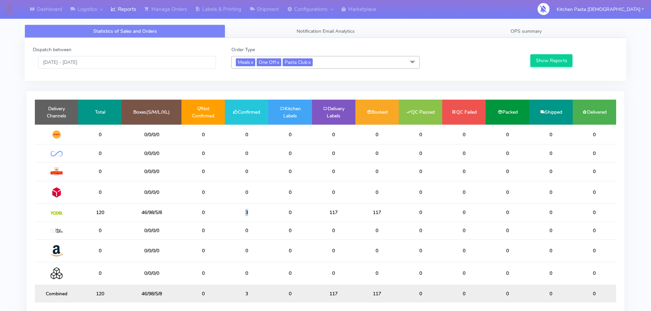
drag, startPoint x: 264, startPoint y: 221, endPoint x: 219, endPoint y: 215, distance: 44.5
click at [219, 215] on tr "120 46/98/5/8 0 3 0 117 117 0 0 0 0 0" at bounding box center [325, 213] width 581 height 18
click at [259, 216] on td "3" at bounding box center [246, 213] width 43 height 18
click at [132, 65] on input "[DATE] - [DATE]" at bounding box center [127, 62] width 178 height 13
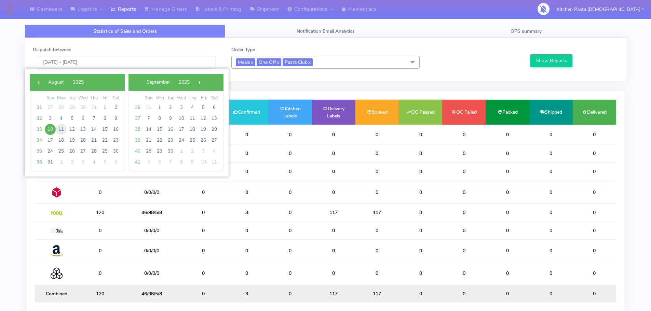
click at [63, 132] on span "11" at bounding box center [61, 129] width 11 height 11
type input "11/08/2025 - 11/08/2025"
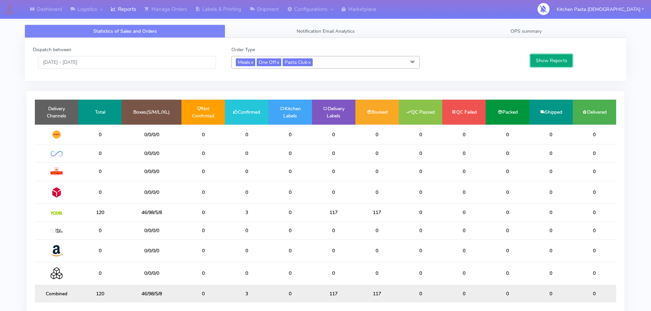
click at [546, 60] on button "Show Reports" at bounding box center [552, 60] width 42 height 13
click at [167, 12] on link "Manage Orders" at bounding box center [165, 9] width 51 height 19
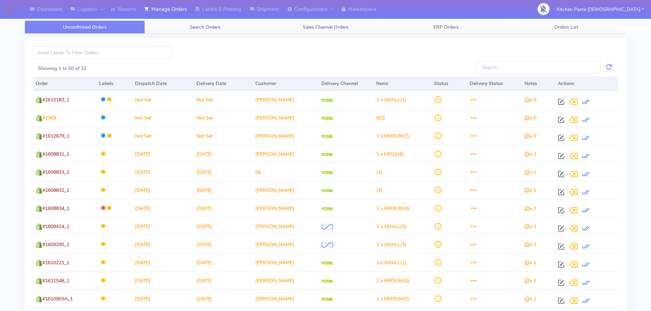
click at [187, 20] on div "Unconfirmed Orders Search Orders Sales Channel Orders ERP Orders Orders List Sh…" at bounding box center [326, 269] width 602 height 515
click at [191, 31] on link "Search Orders" at bounding box center [205, 27] width 120 height 13
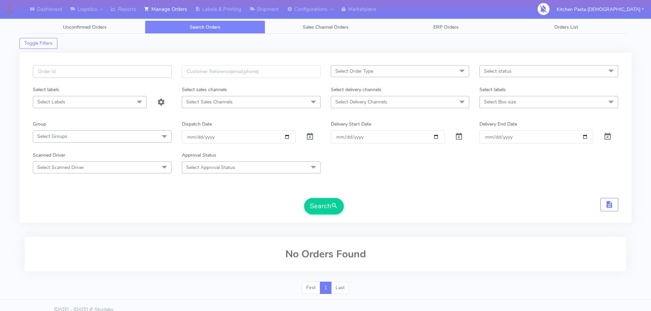
click at [88, 69] on input "text" at bounding box center [102, 71] width 139 height 13
type input "#1615235"
click at [304, 198] on button "Search" at bounding box center [324, 206] width 40 height 16
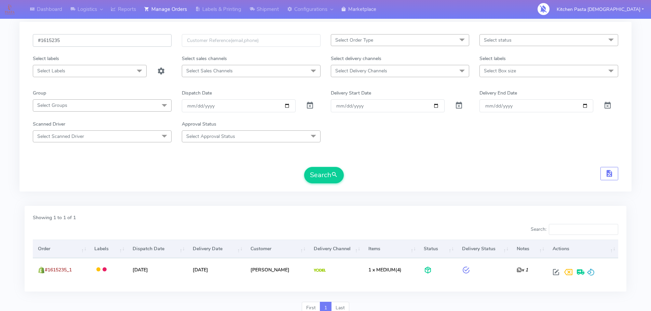
scroll to position [60, 0]
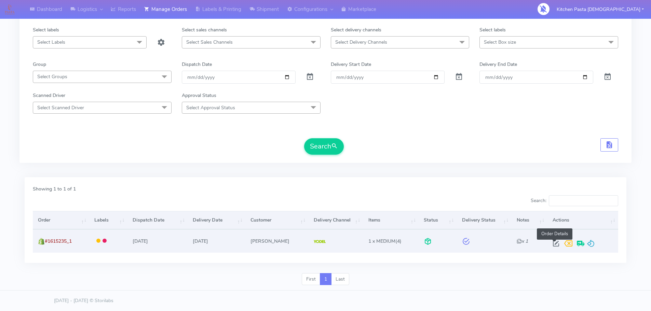
click at [554, 245] on span at bounding box center [556, 245] width 12 height 6
select select "5"
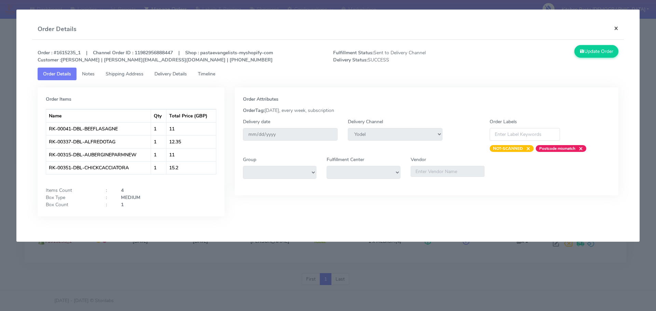
click at [617, 32] on button "×" at bounding box center [616, 28] width 15 height 18
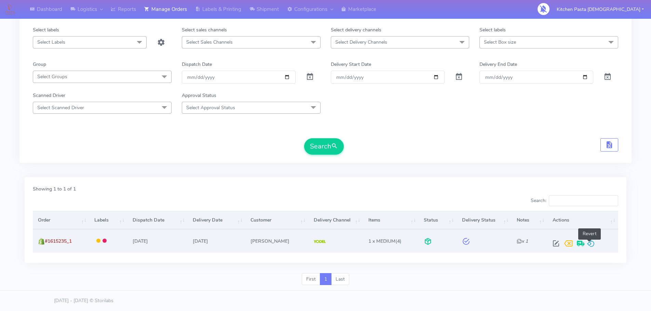
click at [591, 243] on span at bounding box center [591, 245] width 8 height 6
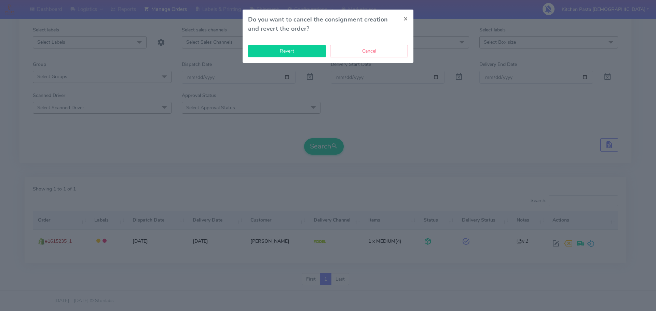
click at [308, 52] on button "Revert" at bounding box center [287, 51] width 78 height 13
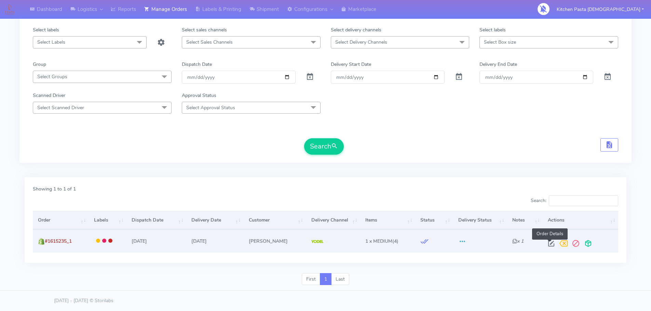
click at [552, 245] on span at bounding box center [551, 245] width 12 height 6
select select "5"
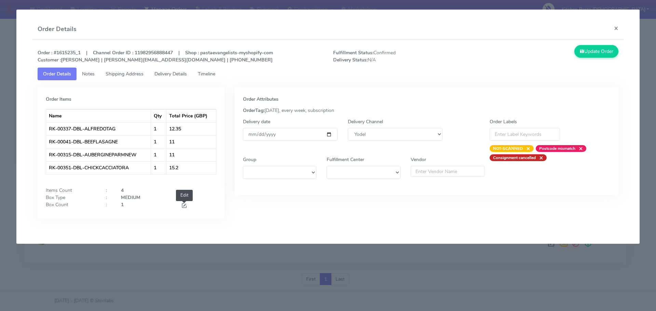
click at [184, 204] on span at bounding box center [184, 206] width 6 height 6
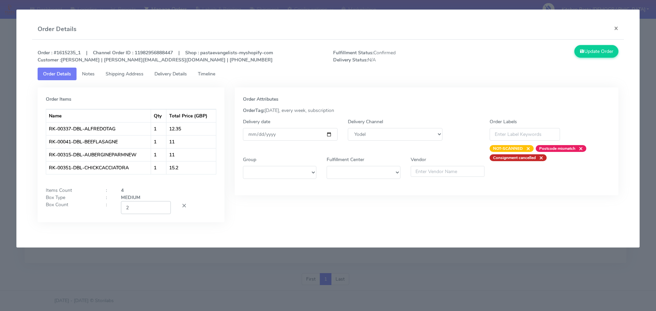
type input "2"
click at [164, 205] on input "2" at bounding box center [146, 207] width 50 height 13
click at [595, 51] on button "Update Order" at bounding box center [597, 51] width 44 height 13
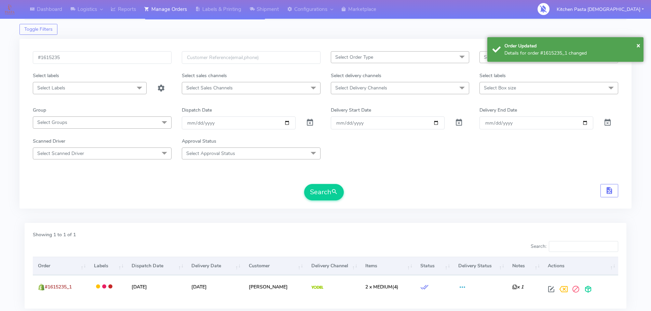
scroll to position [0, 0]
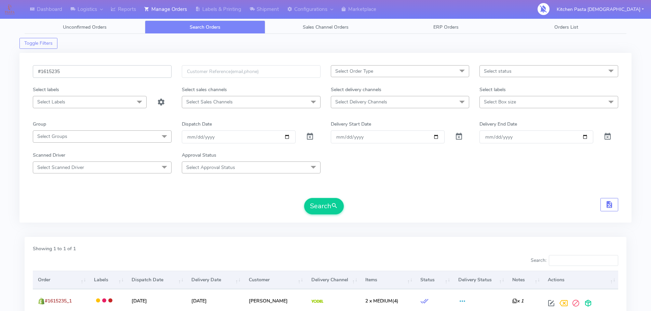
click at [104, 70] on input "#1615235" at bounding box center [102, 71] width 139 height 13
click at [62, 72] on input "#1615235" at bounding box center [102, 71] width 139 height 13
click at [78, 70] on input "#1615235" at bounding box center [102, 71] width 139 height 13
type input "#1615311"
click at [304, 198] on button "Search" at bounding box center [324, 206] width 40 height 16
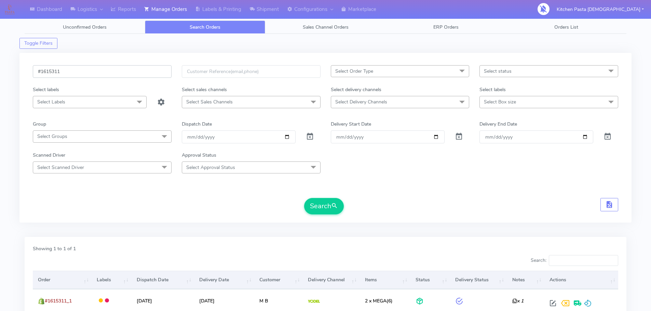
scroll to position [60, 0]
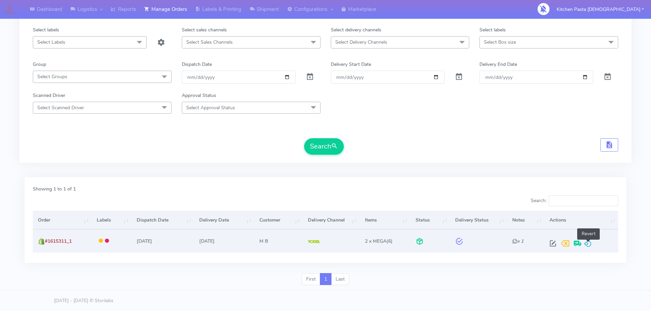
click at [591, 245] on span at bounding box center [588, 245] width 8 height 6
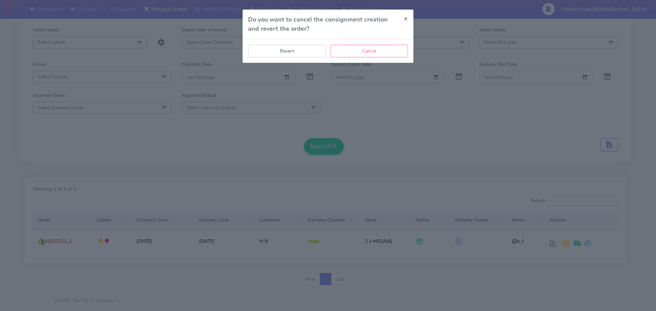
drag, startPoint x: 273, startPoint y: 48, endPoint x: 296, endPoint y: 69, distance: 31.5
click at [273, 49] on button "Revert" at bounding box center [287, 51] width 78 height 13
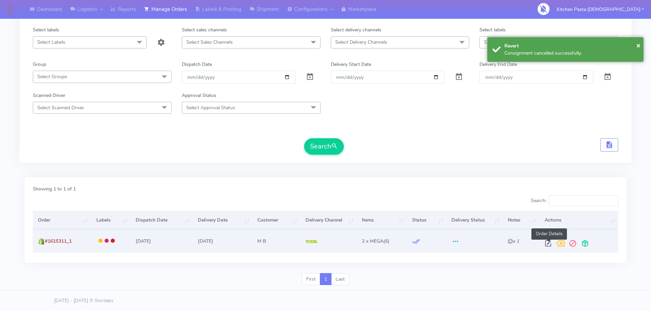
click at [549, 243] on span at bounding box center [548, 245] width 12 height 6
select select "5"
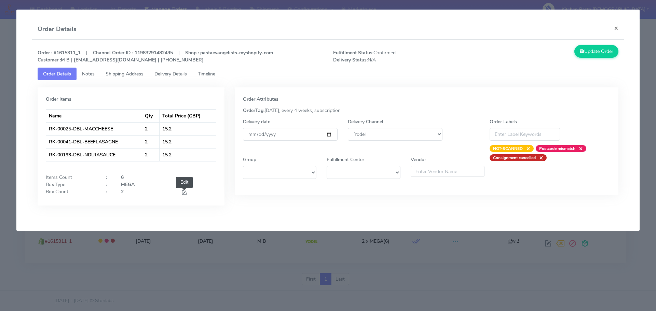
click at [187, 191] on span at bounding box center [184, 193] width 6 height 6
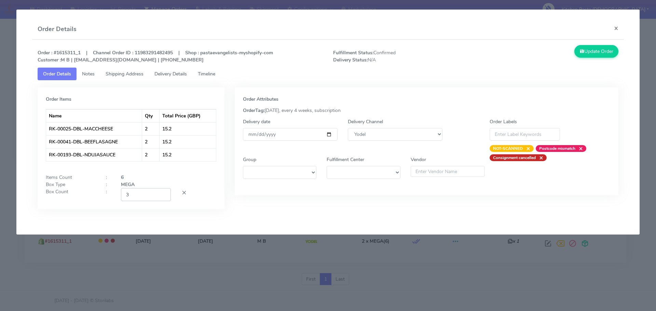
type input "3"
click at [165, 193] on input "3" at bounding box center [146, 194] width 50 height 13
click at [593, 52] on button "Update Order" at bounding box center [597, 51] width 44 height 13
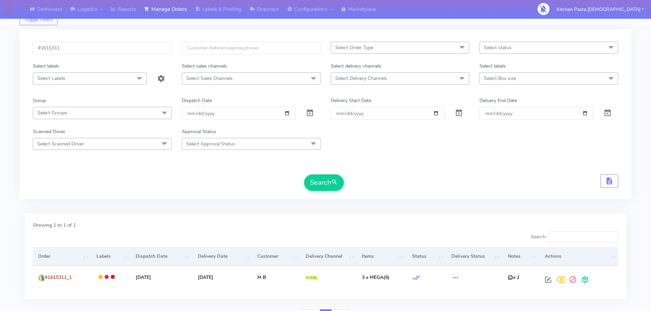
scroll to position [0, 0]
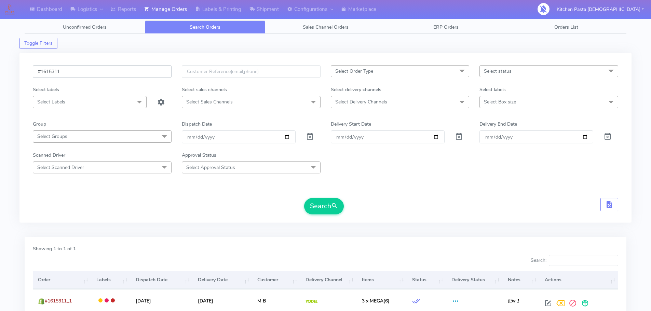
click at [90, 69] on input "#1615311" at bounding box center [102, 71] width 139 height 13
type input "#1615269"
click at [304, 198] on button "Search" at bounding box center [324, 206] width 40 height 16
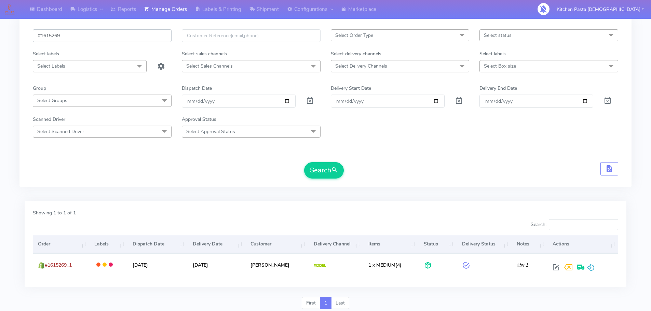
scroll to position [60, 0]
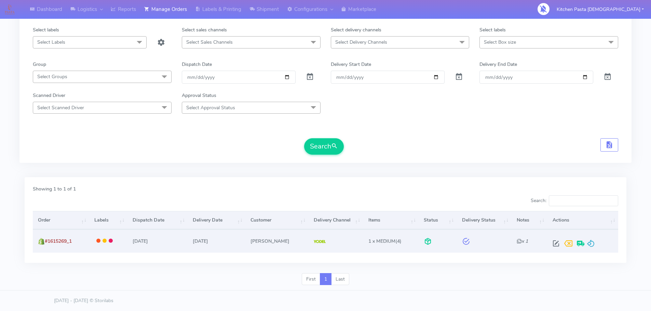
click at [596, 246] on div at bounding box center [581, 244] width 63 height 12
click at [593, 249] on span at bounding box center [591, 245] width 8 height 6
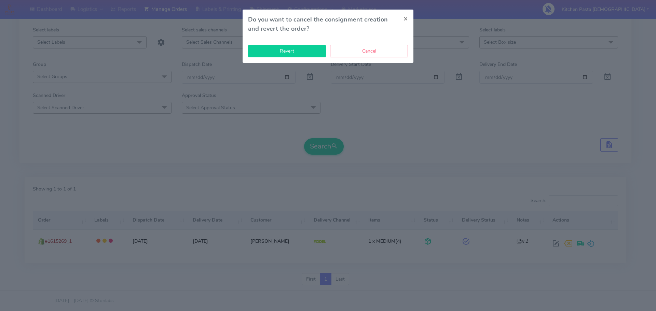
click at [290, 48] on button "Revert" at bounding box center [287, 51] width 78 height 13
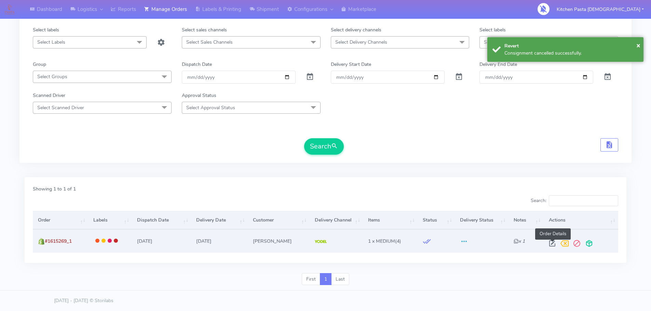
click at [557, 247] on span at bounding box center [552, 245] width 12 height 6
select select "5"
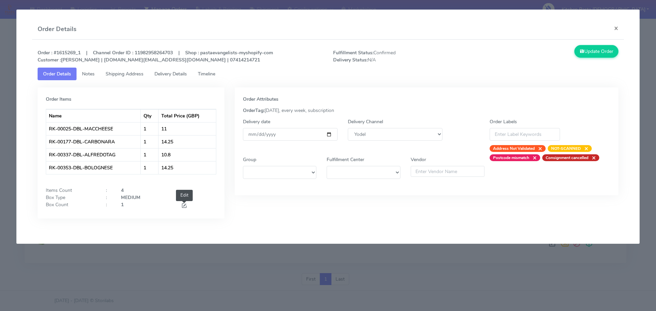
click at [185, 205] on span at bounding box center [184, 206] width 6 height 6
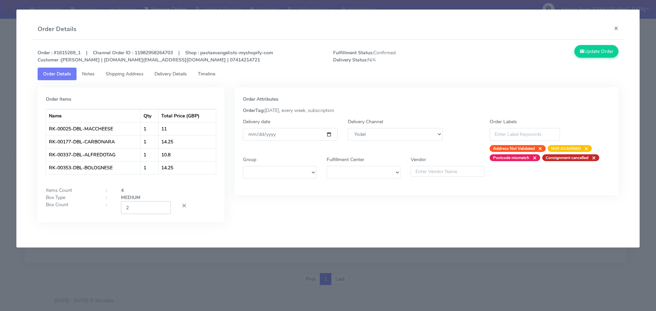
type input "2"
click at [163, 205] on input "2" at bounding box center [146, 207] width 50 height 13
click at [581, 58] on button "Update Order" at bounding box center [597, 51] width 44 height 13
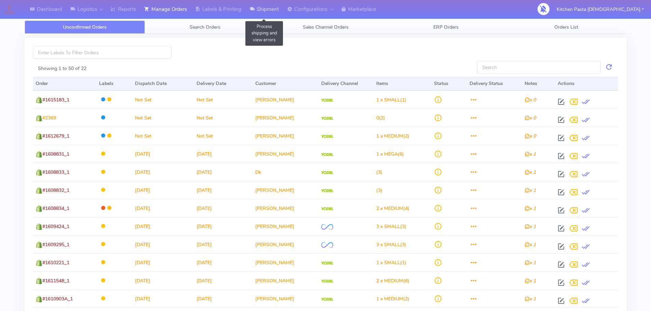
click at [267, 6] on link "Shipment" at bounding box center [264, 9] width 38 height 19
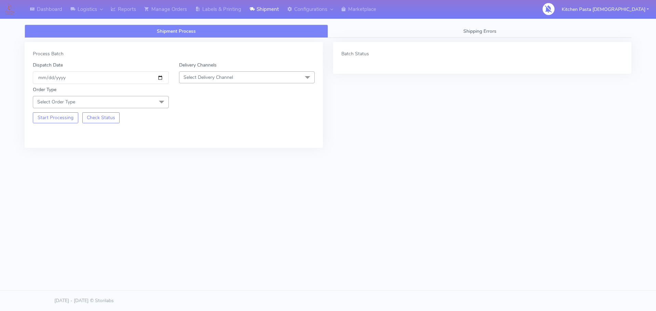
click at [200, 75] on span "Select Delivery Channel" at bounding box center [209, 77] width 50 height 6
click at [202, 153] on div "Yodel" at bounding box center [247, 154] width 129 height 7
click at [160, 99] on span at bounding box center [162, 102] width 14 height 13
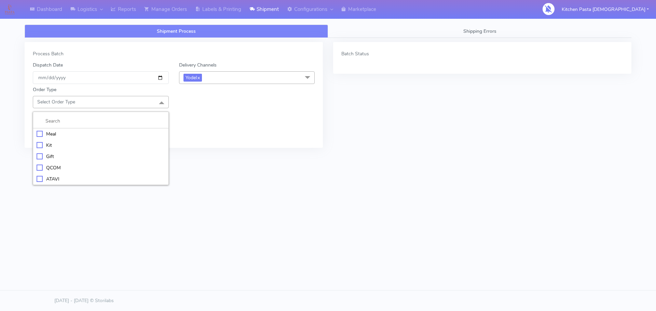
click at [138, 136] on div "Meal" at bounding box center [101, 134] width 129 height 7
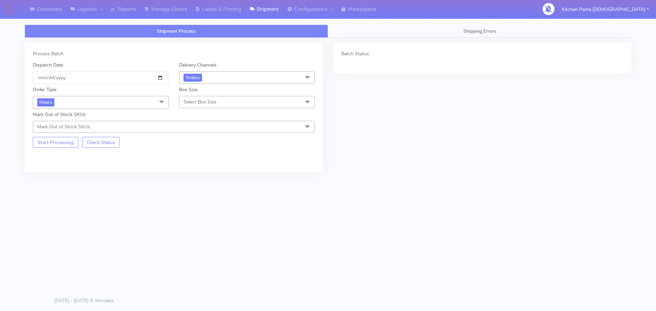
click at [204, 106] on span "Select Box Size" at bounding box center [247, 102] width 136 height 12
click at [203, 156] on div "Medium" at bounding box center [247, 156] width 129 height 7
click at [83, 152] on div "Process Batch Dispatch Date 2025-08-10 Delivery Channels Yodel x DHL OnFleet Ro…" at bounding box center [174, 107] width 298 height 131
click at [73, 151] on div "Process Batch Dispatch Date 2025-08-10 Delivery Channels Yodel x DHL OnFleet Ro…" at bounding box center [174, 107] width 298 height 131
click at [70, 147] on button "Start Processing" at bounding box center [55, 142] width 45 height 11
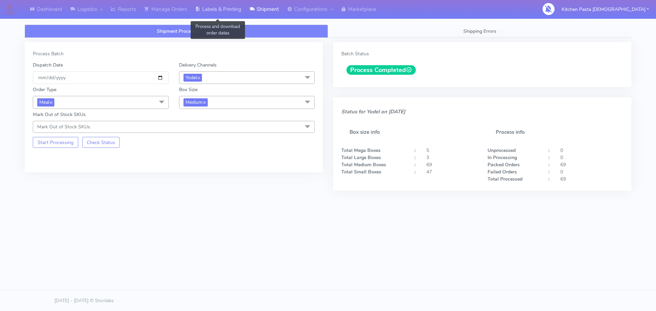
click at [229, 4] on link "Labels & Printing" at bounding box center [218, 9] width 54 height 19
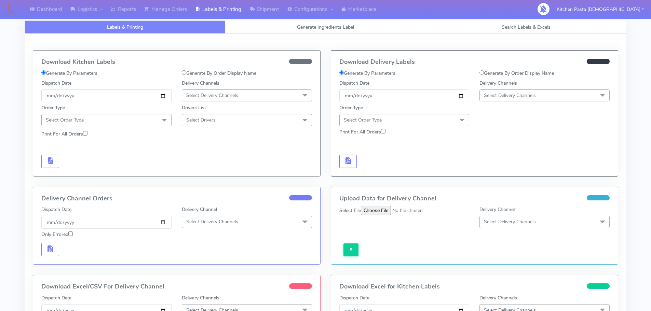
click at [528, 83] on div "Delivery Channels Select Delivery Channels DHL OnFleet Royal Mail DPD Yodel Max…" at bounding box center [544, 91] width 140 height 23
click at [527, 88] on div "Delivery Channels Select Delivery Channels DHL OnFleet Royal Mail DPD Yodel Max…" at bounding box center [544, 91] width 140 height 23
click at [522, 97] on span "Select Delivery Channels" at bounding box center [510, 95] width 52 height 6
click at [498, 171] on div "Yodel" at bounding box center [544, 172] width 123 height 7
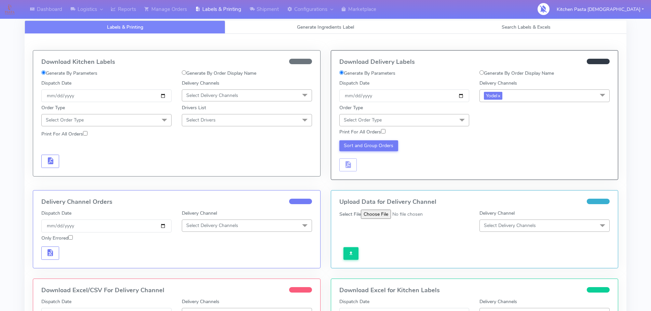
drag, startPoint x: 465, startPoint y: 125, endPoint x: 456, endPoint y: 130, distance: 10.0
click at [464, 125] on span at bounding box center [462, 120] width 14 height 13
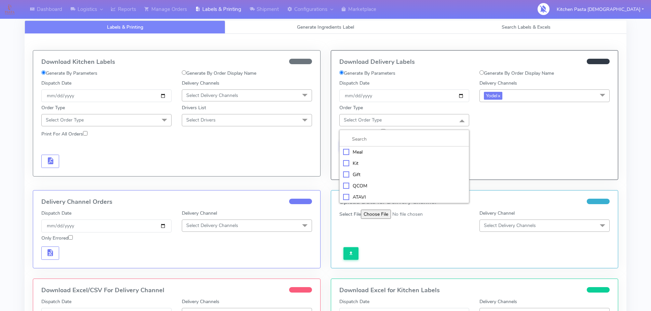
click at [413, 156] on div "Meal" at bounding box center [404, 152] width 123 height 7
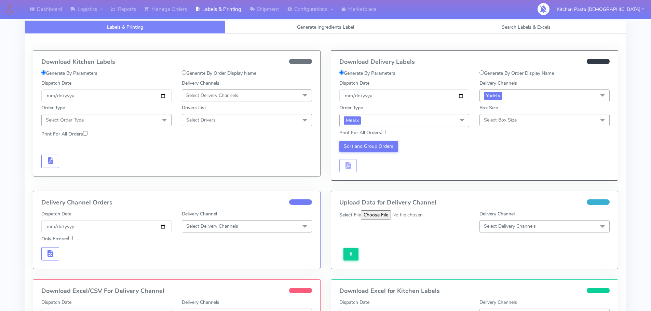
click at [495, 119] on span "Select Box Size" at bounding box center [500, 120] width 33 height 6
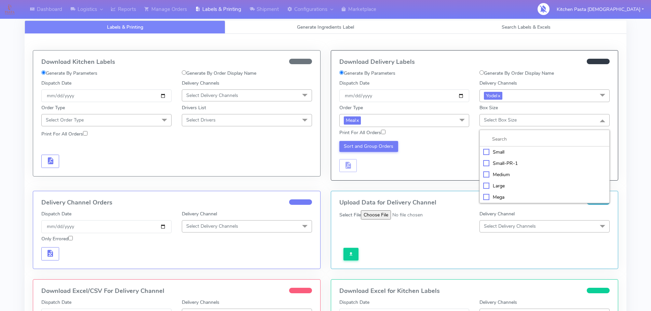
click at [510, 179] on li "Medium" at bounding box center [545, 174] width 130 height 11
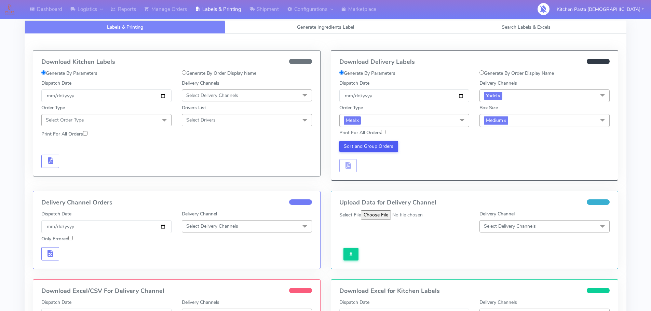
click at [398, 149] on div "Sort and Group Orders" at bounding box center [404, 156] width 140 height 31
click at [390, 149] on button "Sort and Group Orders" at bounding box center [368, 146] width 59 height 11
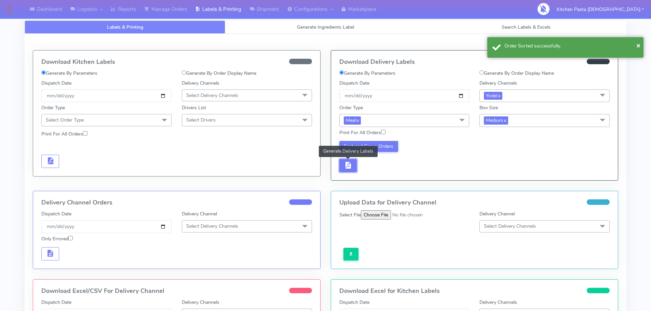
click at [348, 169] on span "button" at bounding box center [348, 167] width 8 height 6
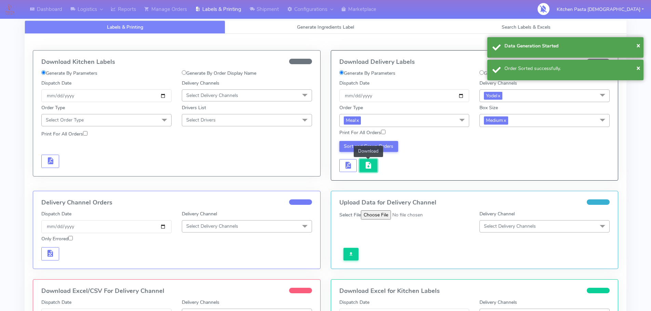
click at [363, 163] on button "button" at bounding box center [369, 165] width 18 height 13
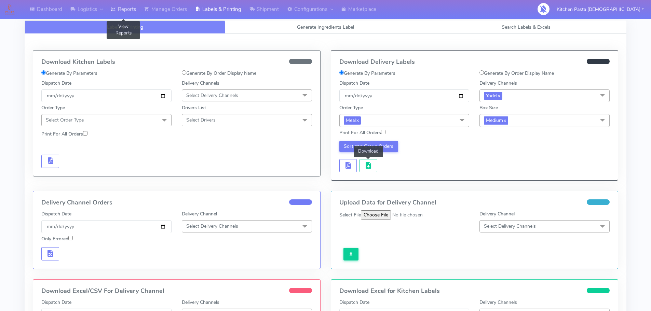
click at [114, 8] on icon at bounding box center [113, 9] width 5 height 7
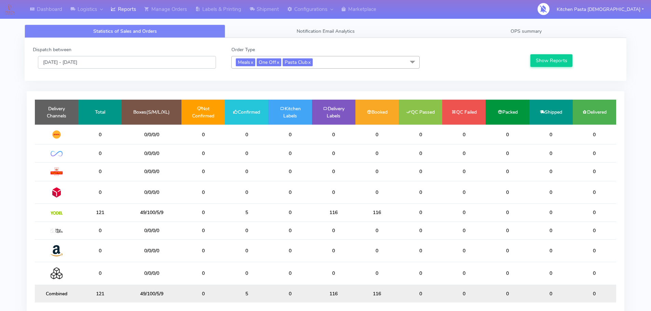
click at [124, 64] on input "[DATE] - [DATE]" at bounding box center [127, 62] width 178 height 13
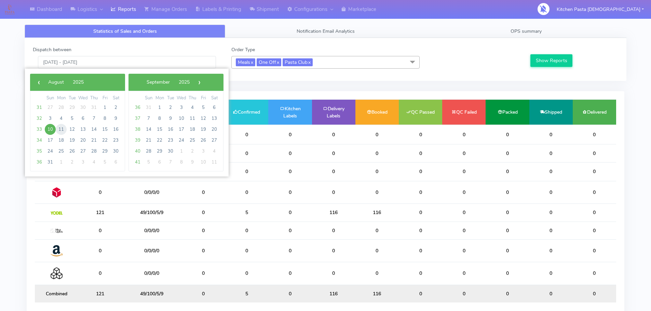
click at [58, 127] on span "11" at bounding box center [61, 129] width 11 height 11
type input "[DATE] - [DATE]"
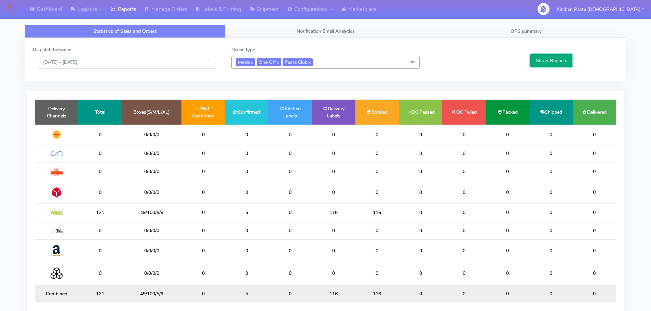
click at [550, 55] on button "Show Reports" at bounding box center [552, 60] width 42 height 13
click at [263, 6] on link "Shipment" at bounding box center [264, 9] width 38 height 19
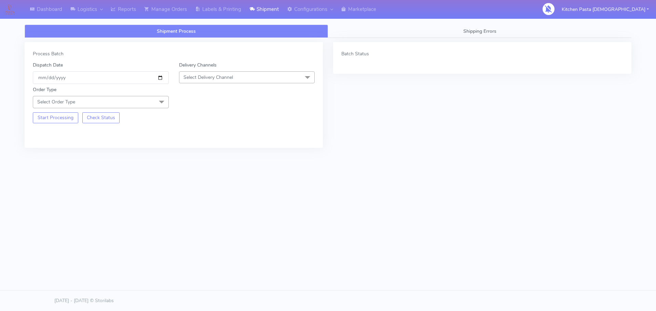
drag, startPoint x: 225, startPoint y: 73, endPoint x: 223, endPoint y: 97, distance: 23.6
click at [225, 73] on span "Select Delivery Channel" at bounding box center [247, 77] width 136 height 12
click at [205, 152] on div "Yodel" at bounding box center [247, 154] width 129 height 7
click at [157, 102] on span at bounding box center [162, 102] width 14 height 13
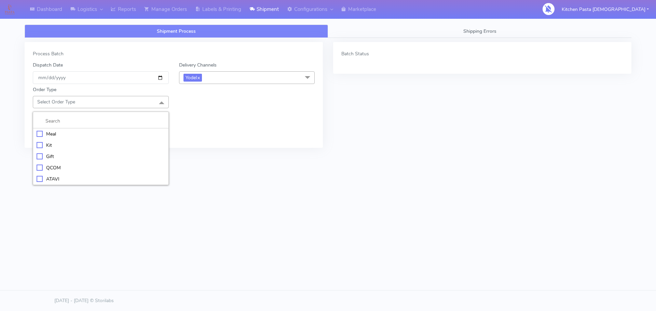
click at [125, 135] on div "Meal" at bounding box center [101, 134] width 129 height 7
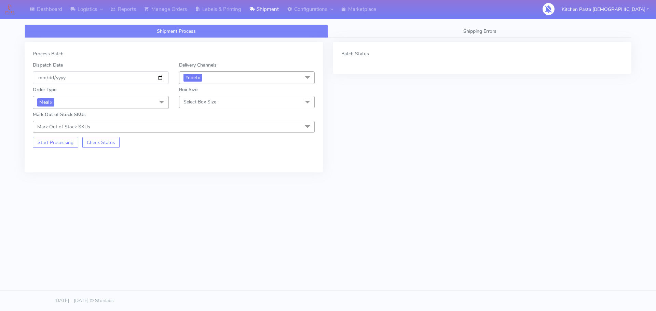
click at [190, 106] on span "Select Box Size" at bounding box center [247, 102] width 136 height 12
click at [194, 129] on li "Small" at bounding box center [246, 134] width 135 height 11
click at [75, 146] on button "Start Processing" at bounding box center [55, 142] width 45 height 11
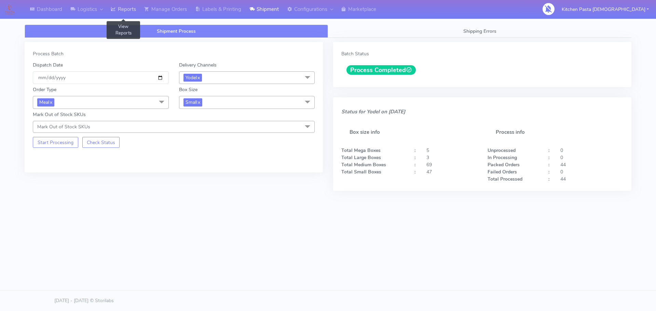
click at [132, 11] on link "Reports" at bounding box center [123, 9] width 33 height 19
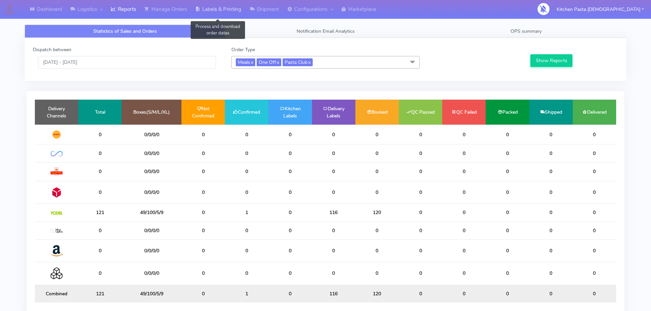
click at [218, 13] on link "Labels & Printing" at bounding box center [218, 9] width 54 height 19
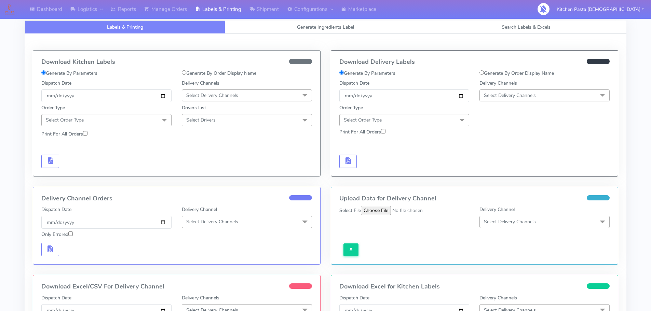
click at [481, 98] on span "Select Delivery Channels" at bounding box center [545, 96] width 130 height 12
click at [493, 174] on div "Yodel" at bounding box center [544, 172] width 123 height 7
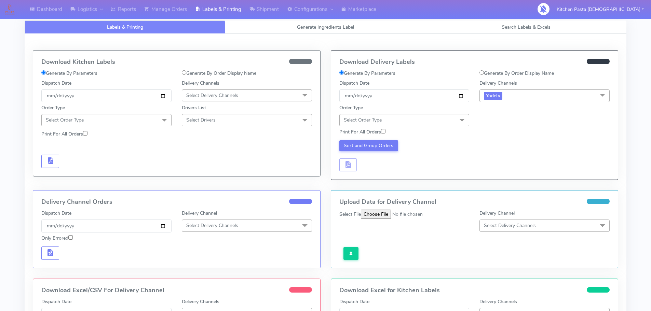
click at [448, 117] on span "Select Order Type" at bounding box center [404, 120] width 130 height 12
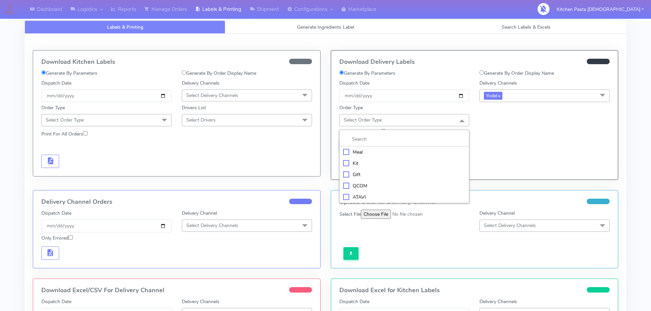
click at [389, 158] on li "Kit" at bounding box center [405, 163] width 130 height 11
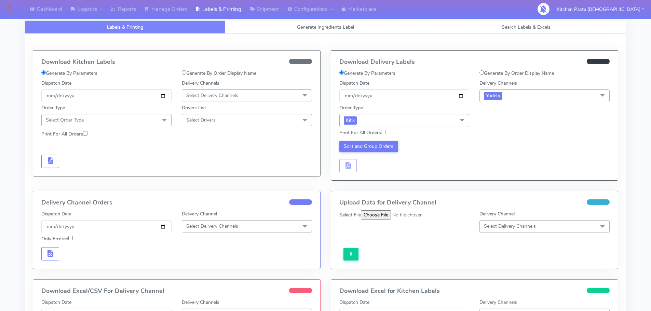
click at [446, 121] on span "Kit x" at bounding box center [404, 120] width 130 height 13
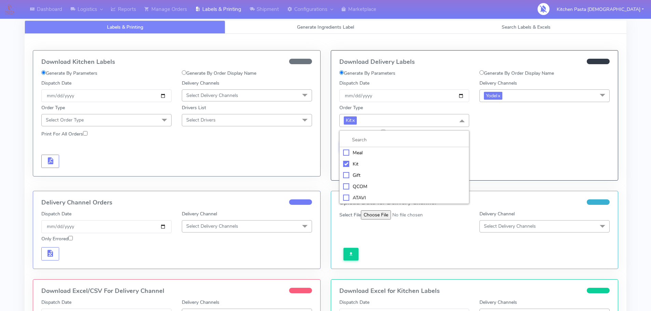
click at [387, 151] on div "Meal" at bounding box center [404, 152] width 123 height 7
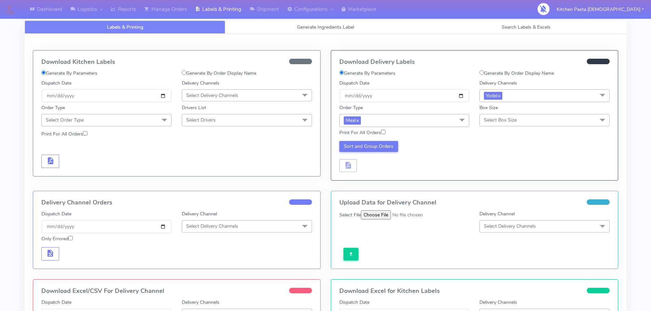
click at [481, 115] on span "Select Box Size" at bounding box center [545, 120] width 130 height 12
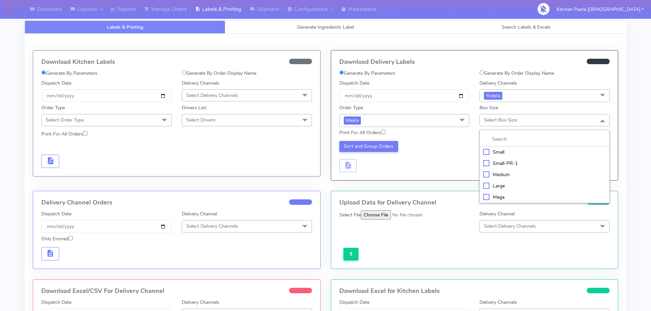
click at [507, 147] on li "Small" at bounding box center [545, 152] width 130 height 11
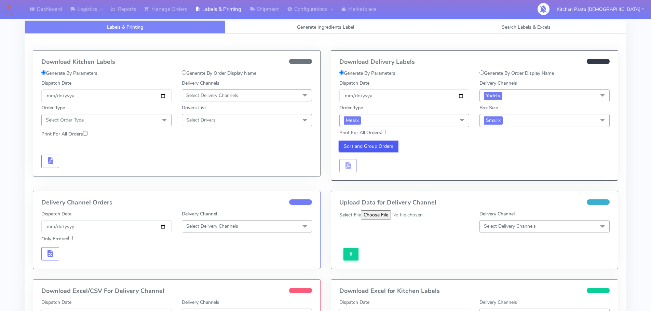
click at [373, 151] on button "Sort and Group Orders" at bounding box center [368, 146] width 59 height 11
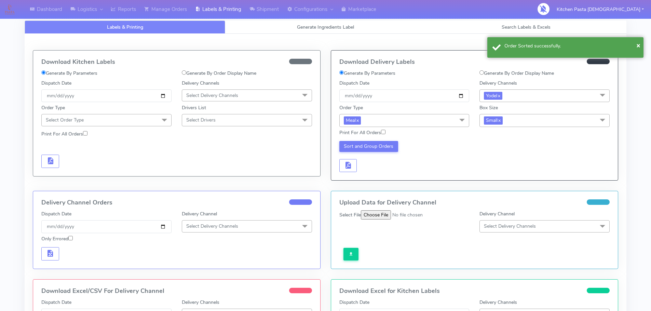
click at [357, 172] on div "Sort and Group Orders" at bounding box center [404, 156] width 140 height 31
click at [357, 169] on button "button" at bounding box center [348, 165] width 18 height 13
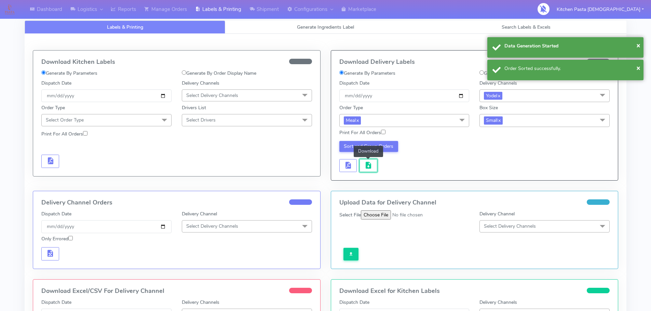
click at [371, 169] on span "button" at bounding box center [368, 167] width 8 height 6
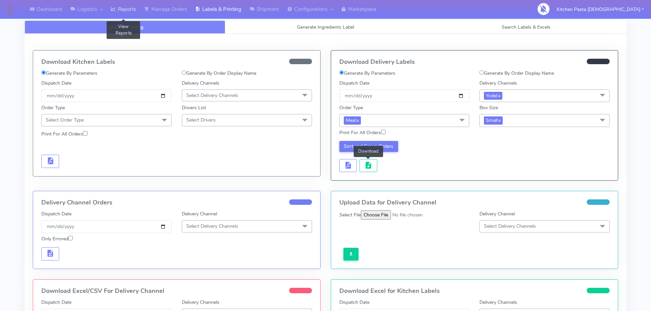
click at [130, 8] on link "Reports" at bounding box center [123, 9] width 33 height 19
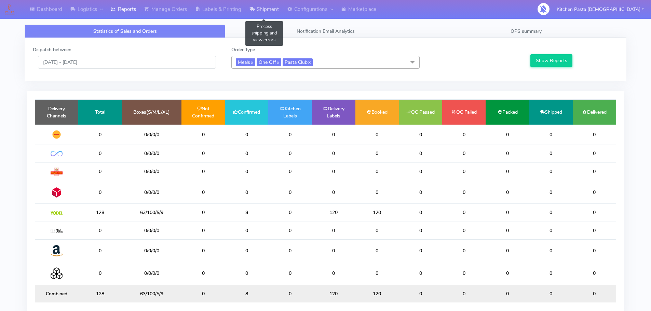
click at [263, 5] on link "Shipment" at bounding box center [264, 9] width 38 height 19
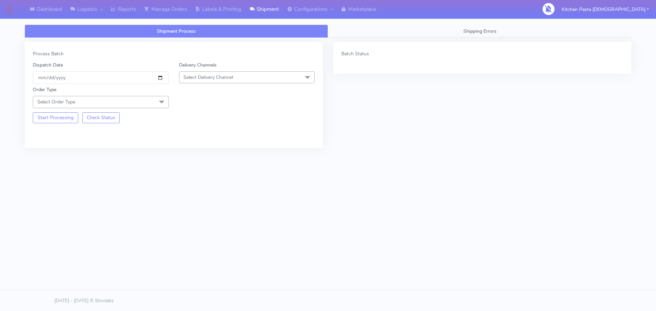
click at [276, 84] on div "Delivery Channels Select Delivery Channel DHL OnFleet Royal Mail DPD Yodel MaxO…" at bounding box center [247, 73] width 146 height 23
click at [211, 73] on span "Select Delivery Channel" at bounding box center [247, 77] width 136 height 12
click at [200, 157] on div "Yodel" at bounding box center [247, 154] width 129 height 7
click at [144, 99] on span "Select Order Type" at bounding box center [101, 102] width 136 height 12
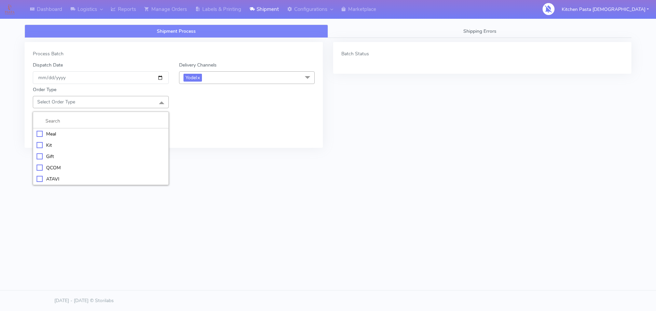
click at [101, 125] on li at bounding box center [100, 121] width 135 height 14
click at [72, 134] on div "Meal" at bounding box center [101, 134] width 129 height 7
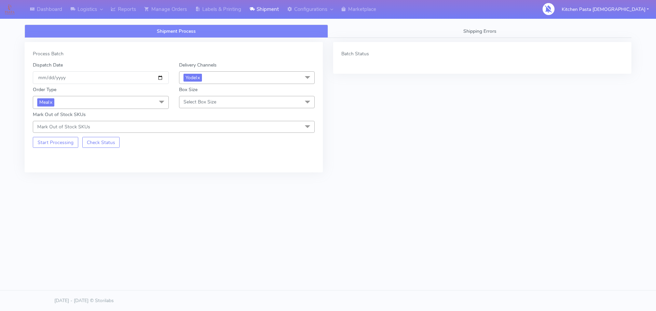
click at [193, 109] on div "Order Type Meal x Meal Kit Gift QCOM ATAVI Box Size Select Box Size Small Small…" at bounding box center [174, 108] width 292 height 49
click at [197, 101] on span "Select Box Size" at bounding box center [200, 102] width 33 height 6
click at [193, 179] on div "Mega" at bounding box center [247, 179] width 129 height 7
checkbox input "true"
click at [202, 109] on div "Order Type Meal x Meal Kit Gift QCOM ATAVI Box Size Mega x Small Small-PR-1 Med…" at bounding box center [174, 108] width 292 height 49
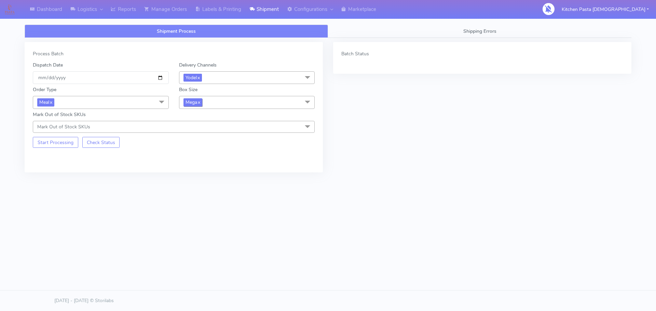
click at [202, 104] on span "Mega x" at bounding box center [193, 102] width 19 height 8
click at [194, 166] on div "Large" at bounding box center [247, 168] width 129 height 7
click at [65, 150] on div "Process Batch Dispatch Date 2025-08-10 Delivery Channels Yodel x DHL OnFleet Ro…" at bounding box center [174, 107] width 298 height 131
click at [65, 142] on button "Start Processing" at bounding box center [55, 142] width 45 height 11
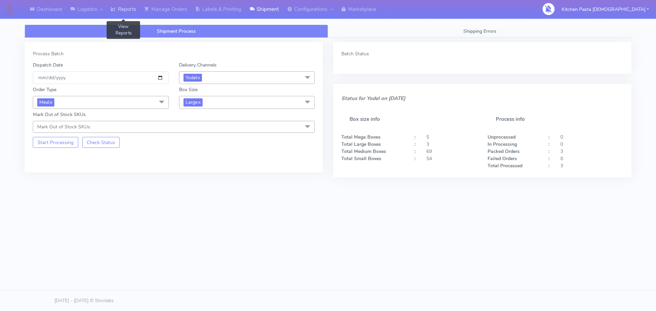
click at [127, 10] on link "Reports" at bounding box center [123, 9] width 33 height 19
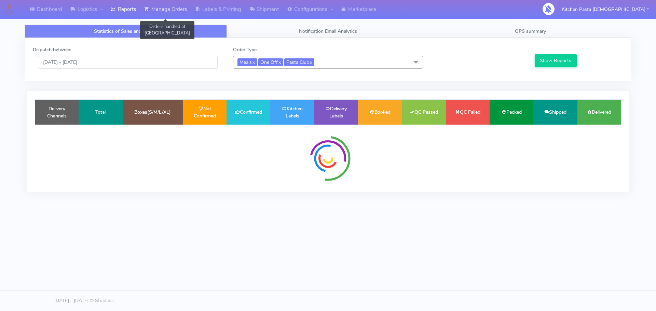
click at [189, 13] on link "Manage Orders" at bounding box center [165, 9] width 51 height 19
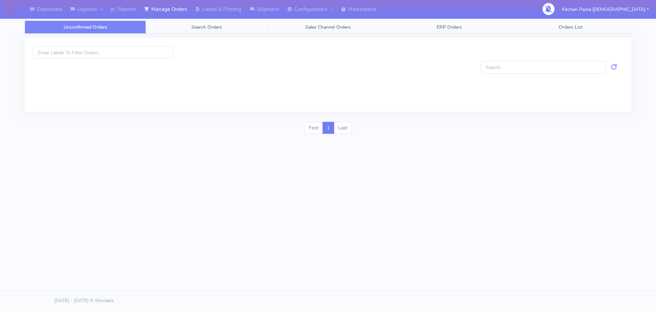
click at [200, 30] on span "Search Orders" at bounding box center [206, 27] width 31 height 6
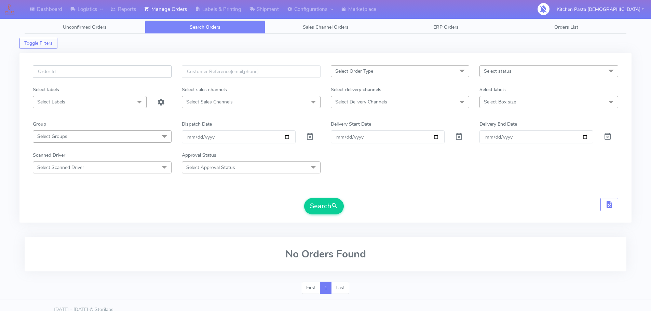
click at [139, 75] on input "text" at bounding box center [102, 71] width 139 height 13
type input "1615311"
click at [304, 198] on button "Search" at bounding box center [324, 206] width 40 height 16
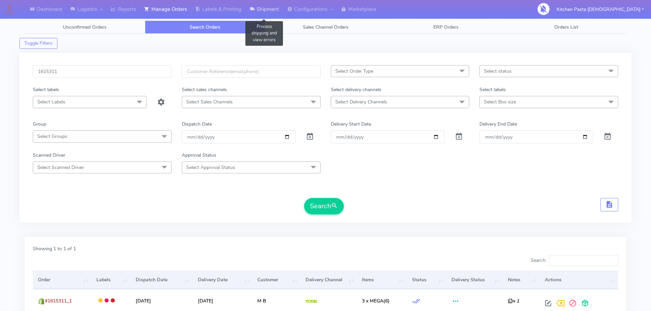
click at [267, 10] on link "Shipment" at bounding box center [264, 9] width 38 height 19
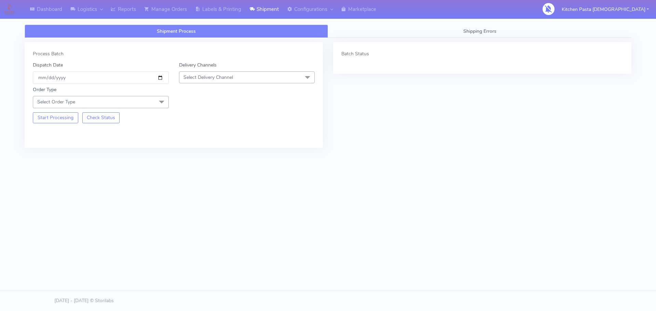
drag, startPoint x: 229, startPoint y: 74, endPoint x: 232, endPoint y: 146, distance: 71.5
click at [229, 74] on span "Select Delivery Channel" at bounding box center [209, 77] width 50 height 6
click at [217, 152] on div "Yodel" at bounding box center [247, 154] width 129 height 7
click at [147, 109] on div "Start Processing Check Status" at bounding box center [101, 115] width 146 height 15
click at [155, 109] on div "Start Processing Check Status" at bounding box center [101, 115] width 146 height 15
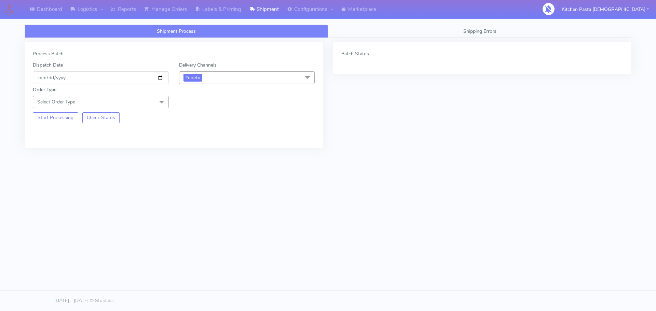
click at [149, 110] on div "Start Processing Check Status" at bounding box center [101, 115] width 146 height 15
click at [161, 105] on span at bounding box center [162, 102] width 14 height 13
click at [115, 132] on div "Meal" at bounding box center [101, 134] width 129 height 7
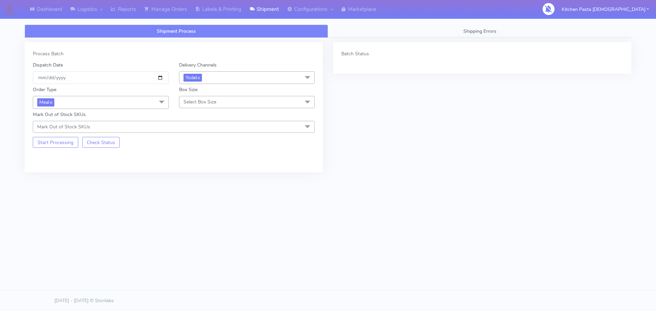
click at [181, 107] on span "Select Box Size" at bounding box center [247, 102] width 136 height 12
drag, startPoint x: 199, startPoint y: 177, endPoint x: 195, endPoint y: 177, distance: 3.8
click at [199, 177] on div "Mega" at bounding box center [247, 179] width 129 height 7
click at [72, 139] on button "Start Processing" at bounding box center [55, 142] width 45 height 11
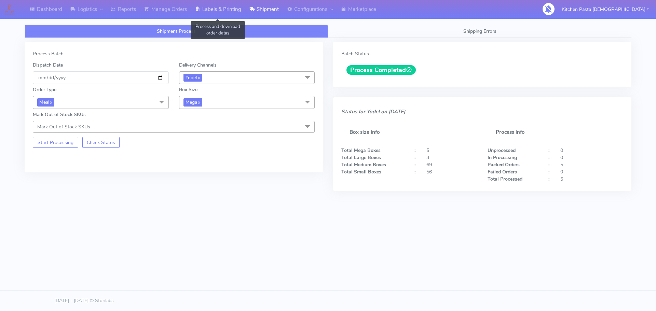
click at [220, 2] on link "Labels & Printing" at bounding box center [218, 9] width 54 height 19
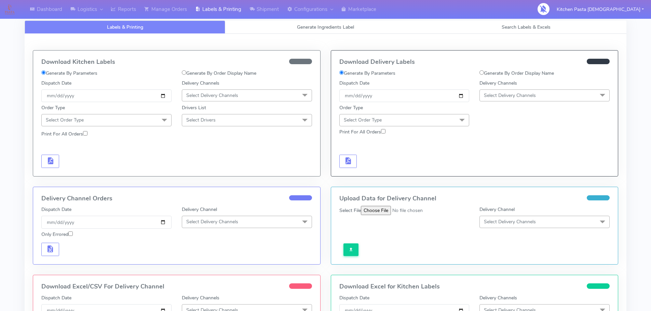
click at [505, 92] on span "Select Delivery Channels" at bounding box center [510, 95] width 52 height 6
click at [510, 171] on div "Yodel" at bounding box center [544, 172] width 123 height 7
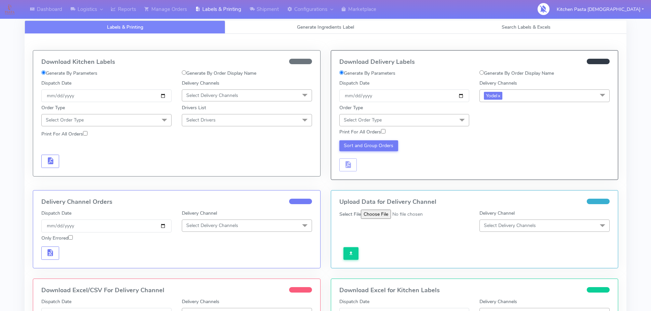
click at [465, 125] on span at bounding box center [462, 120] width 14 height 13
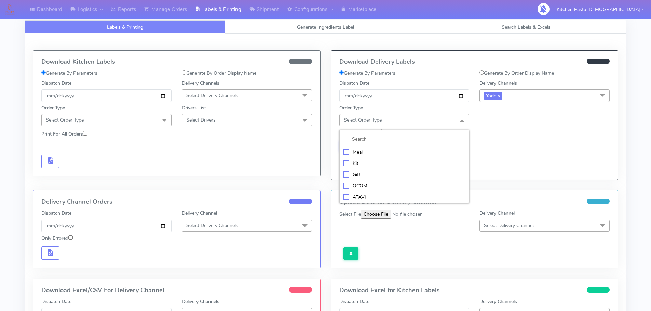
click at [416, 156] on li "Meal" at bounding box center [405, 152] width 130 height 11
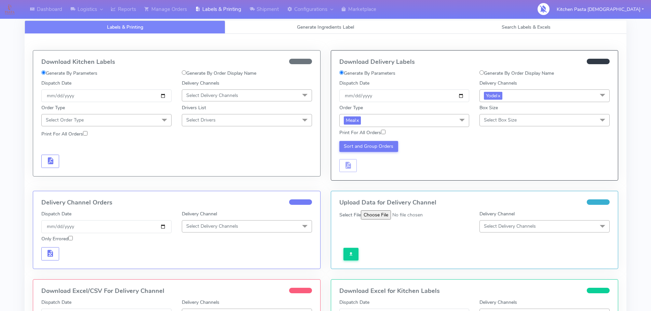
click at [527, 118] on span "Select Box Size" at bounding box center [545, 120] width 130 height 12
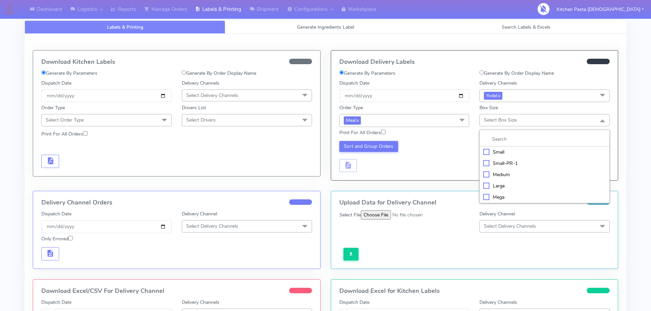
click at [501, 197] on div "Mega" at bounding box center [544, 197] width 123 height 7
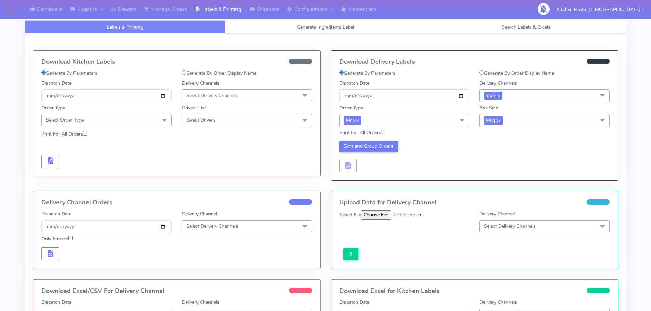
click at [388, 153] on div "Sort and Group Orders" at bounding box center [404, 156] width 140 height 31
click at [385, 143] on button "Sort and Group Orders" at bounding box center [368, 146] width 59 height 11
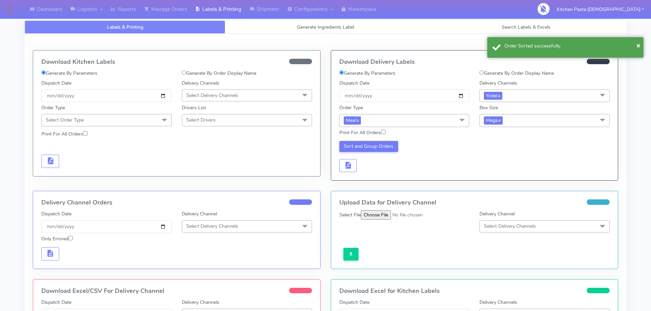
click at [357, 166] on div "Sort and Group Orders" at bounding box center [404, 156] width 140 height 31
click at [350, 166] on span "button" at bounding box center [348, 167] width 8 height 6
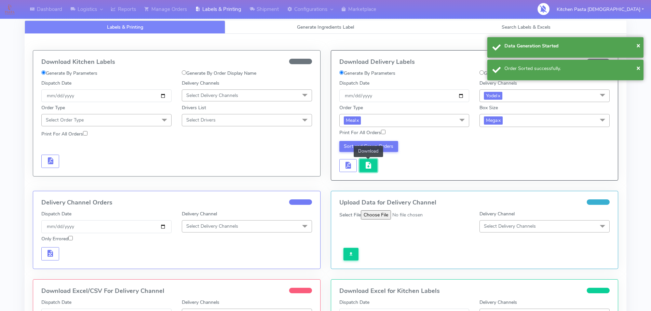
click at [366, 165] on span "button" at bounding box center [368, 167] width 8 height 6
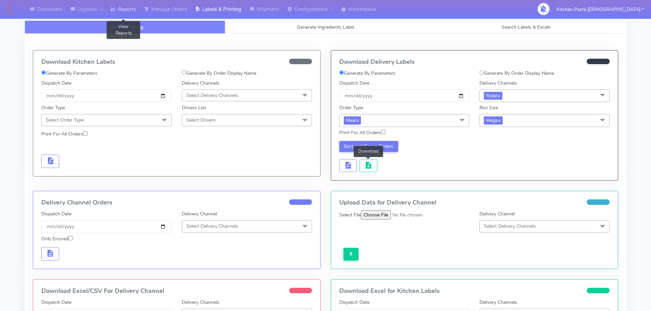
click at [129, 10] on link "Reports" at bounding box center [123, 9] width 33 height 19
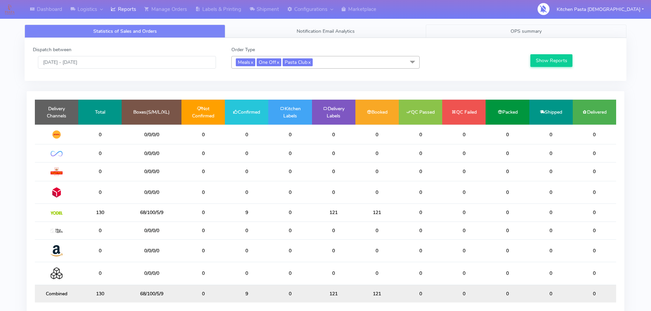
click at [517, 35] on link "OPS summary" at bounding box center [526, 31] width 201 height 13
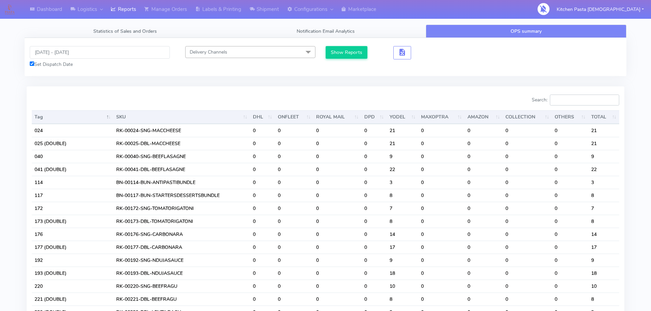
click at [583, 99] on input "Search:" at bounding box center [584, 100] width 69 height 11
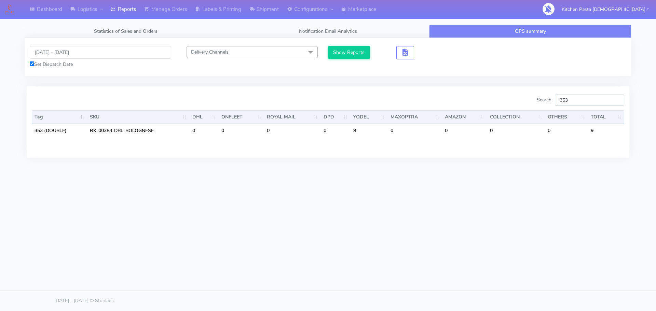
drag, startPoint x: 591, startPoint y: 99, endPoint x: 568, endPoint y: 99, distance: 23.2
click at [568, 99] on input "353" at bounding box center [589, 100] width 69 height 11
click at [574, 97] on input "353" at bounding box center [589, 100] width 69 height 11
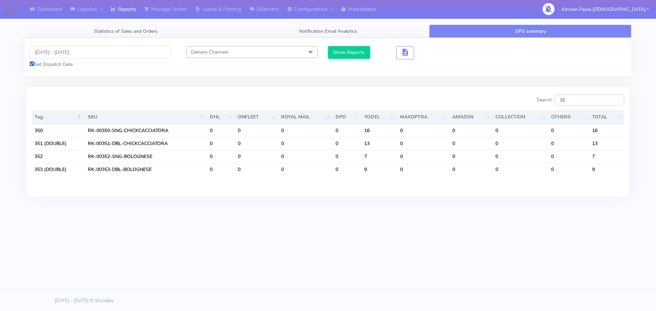
type input "3"
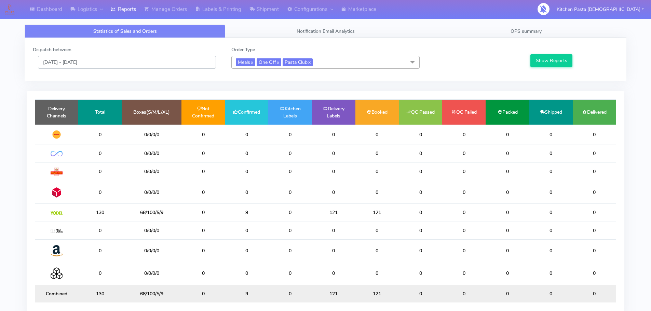
click at [140, 65] on input "[DATE] - [DATE]" at bounding box center [127, 62] width 178 height 13
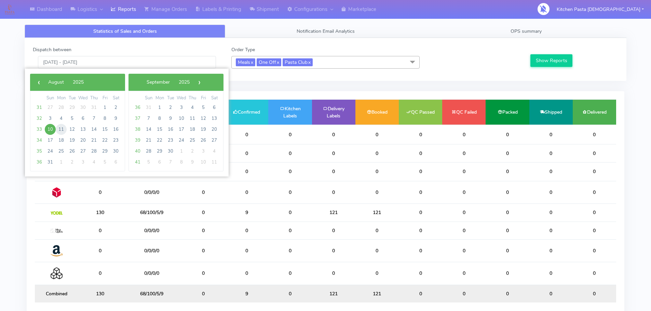
click at [60, 130] on span "11" at bounding box center [61, 129] width 11 height 11
type input "[DATE] - [DATE]"
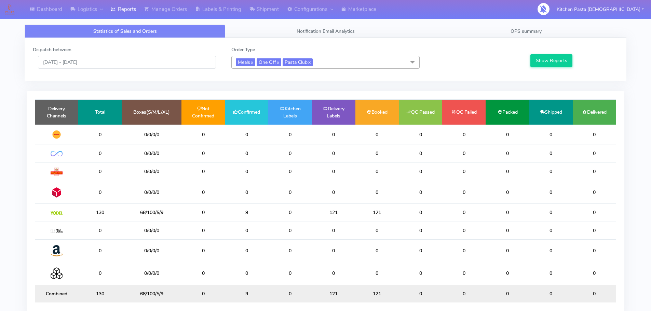
click at [582, 59] on div "Show Reports" at bounding box center [573, 57] width 99 height 23
click at [558, 69] on div "Dispatch between [DATE] - [DATE] Order Type Meals x One Off x Pasta Club x Sele…" at bounding box center [326, 59] width 596 height 27
click at [556, 53] on div "Show Reports" at bounding box center [573, 57] width 99 height 23
click at [553, 59] on button "Show Reports" at bounding box center [552, 60] width 42 height 13
drag, startPoint x: 154, startPoint y: 155, endPoint x: 136, endPoint y: 154, distance: 18.1
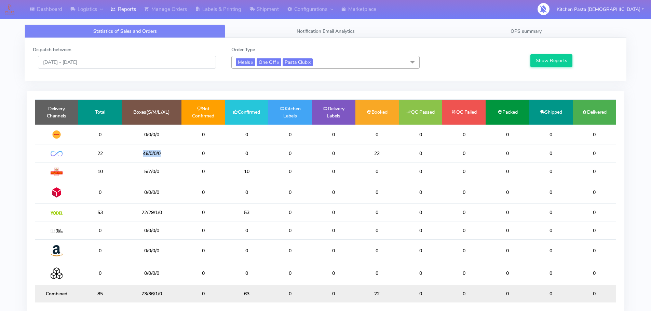
click at [136, 154] on td "46/0/0/0" at bounding box center [152, 154] width 60 height 18
click at [145, 154] on td "46/0/0/0" at bounding box center [152, 154] width 60 height 18
click at [150, 153] on td "46/0/0/0" at bounding box center [152, 154] width 60 height 18
click at [515, 33] on span "OPS summary" at bounding box center [526, 31] width 31 height 6
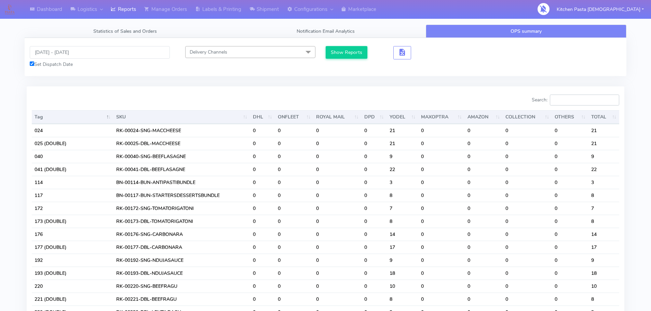
click at [564, 101] on input "Search:" at bounding box center [584, 100] width 69 height 11
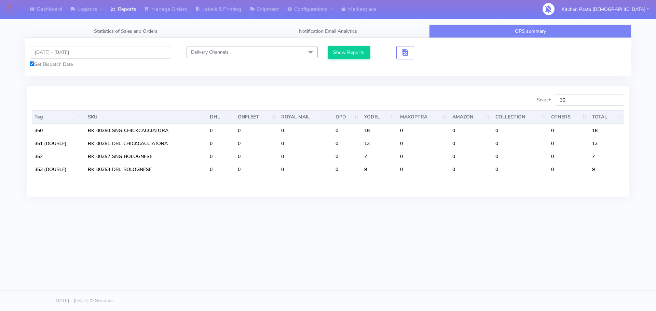
type input "353"
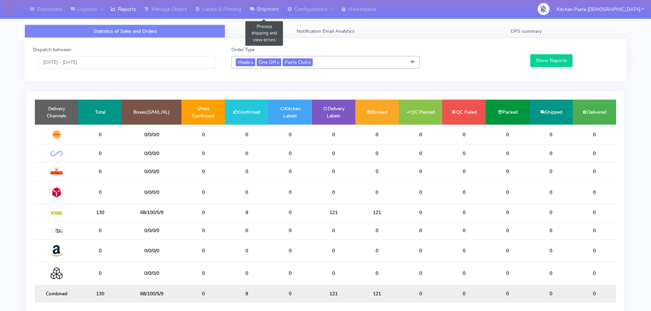
click at [267, 12] on link "Shipment" at bounding box center [264, 9] width 38 height 19
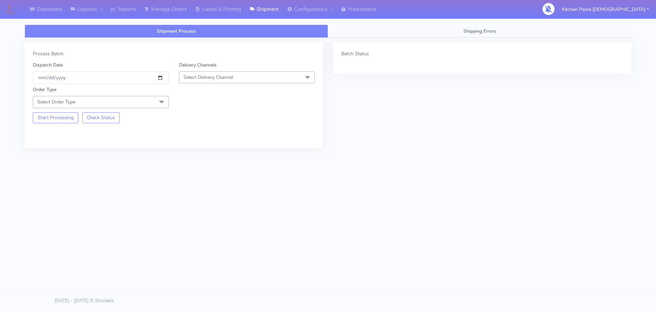
drag, startPoint x: 207, startPoint y: 79, endPoint x: 197, endPoint y: 105, distance: 28.7
click at [207, 79] on span "Select Delivery Channel" at bounding box center [209, 77] width 50 height 6
drag, startPoint x: 184, startPoint y: 145, endPoint x: 190, endPoint y: 152, distance: 9.0
click at [185, 146] on div "DPD" at bounding box center [247, 142] width 129 height 7
click at [201, 78] on span "DPD x" at bounding box center [192, 78] width 17 height 8
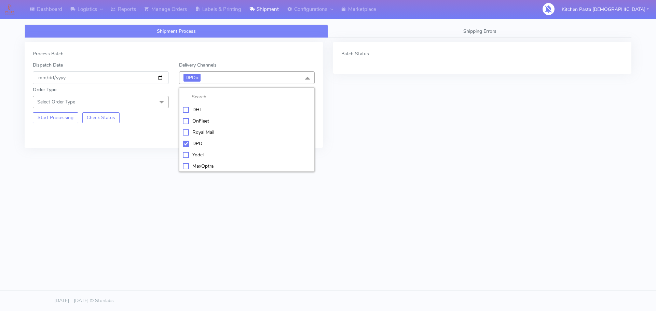
click at [204, 149] on li "Yodel" at bounding box center [246, 154] width 135 height 11
click at [128, 107] on span "Select Order Type" at bounding box center [101, 102] width 136 height 12
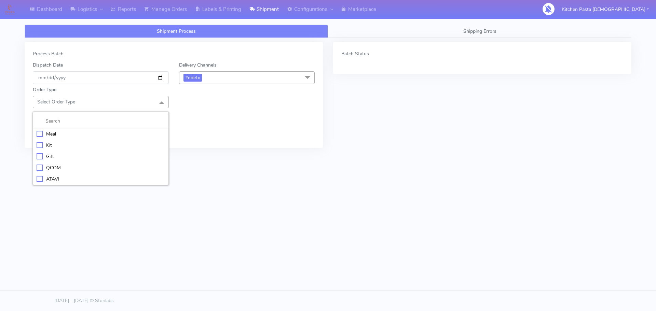
click at [96, 135] on div "Meal" at bounding box center [101, 134] width 129 height 7
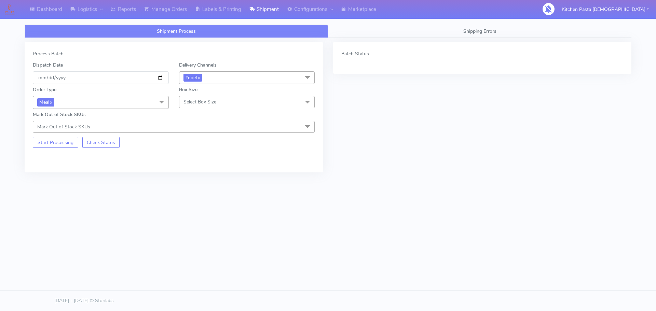
click at [200, 106] on span "Select Box Size" at bounding box center [247, 102] width 136 height 12
click at [201, 158] on div "Medium" at bounding box center [247, 156] width 129 height 7
click at [72, 142] on button "Start Processing" at bounding box center [55, 142] width 45 height 11
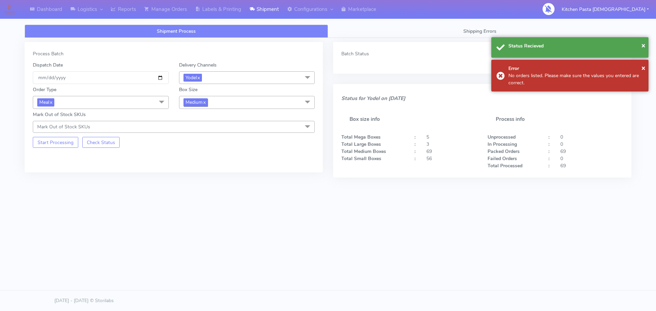
click at [195, 106] on span "Medium x" at bounding box center [196, 102] width 24 height 8
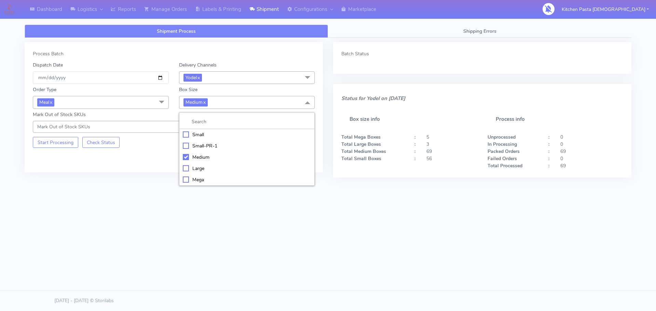
click at [211, 132] on div "Small" at bounding box center [247, 134] width 129 height 7
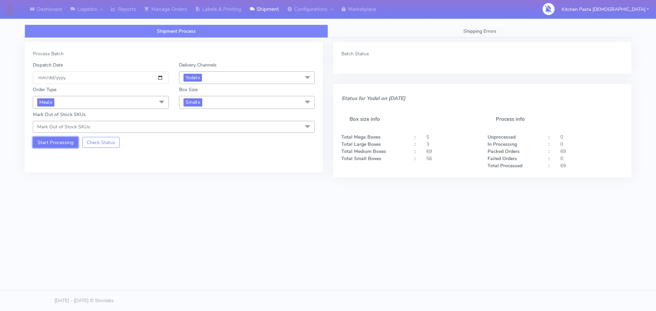
click at [43, 141] on button "Start Processing" at bounding box center [55, 142] width 45 height 11
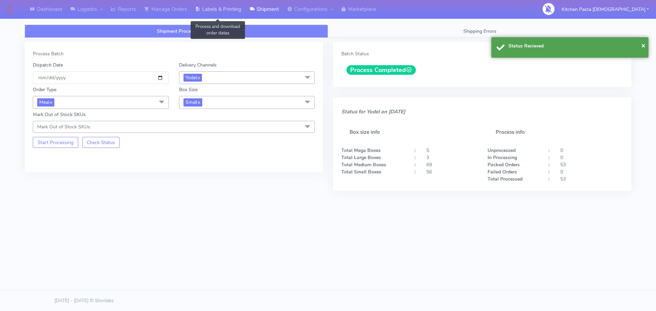
click at [224, 10] on link "Labels & Printing" at bounding box center [218, 9] width 54 height 19
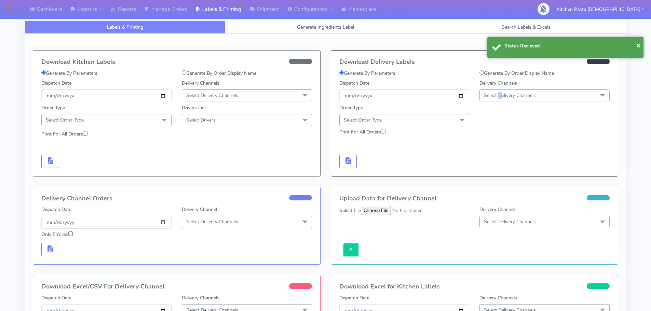
click at [500, 97] on span "Select Delivery Channels" at bounding box center [510, 95] width 52 height 6
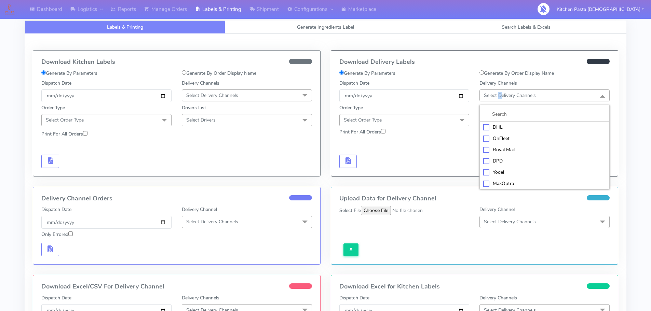
click at [504, 174] on div "Yodel" at bounding box center [544, 172] width 123 height 7
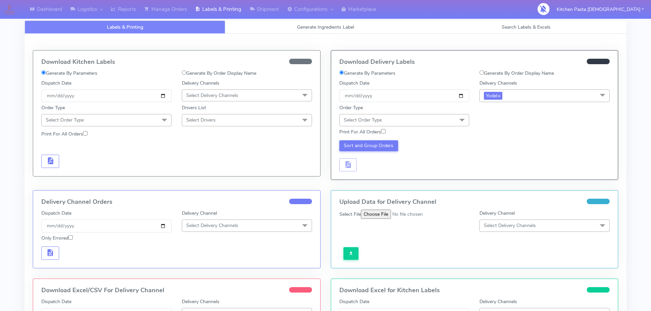
click at [434, 122] on span "Select Order Type" at bounding box center [404, 120] width 130 height 12
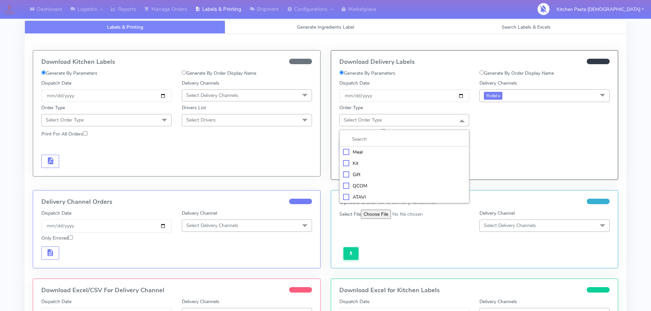
click at [419, 150] on div "Meal" at bounding box center [404, 152] width 123 height 7
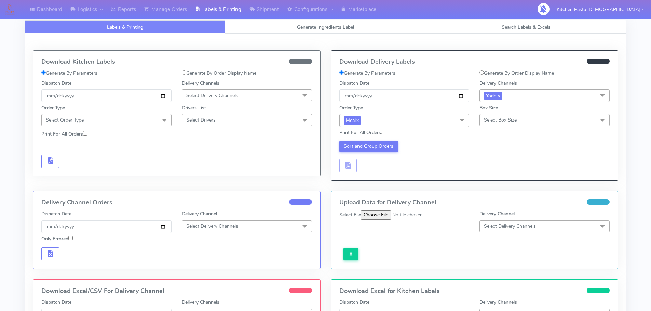
click at [503, 123] on span "Select Box Size" at bounding box center [500, 120] width 33 height 6
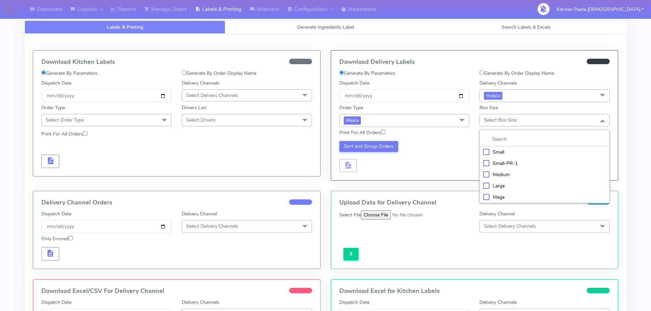
click at [505, 152] on div "Small" at bounding box center [544, 152] width 123 height 7
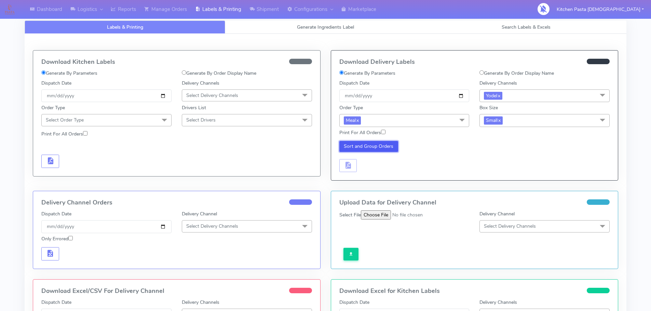
click at [389, 144] on button "Sort and Group Orders" at bounding box center [368, 146] width 59 height 11
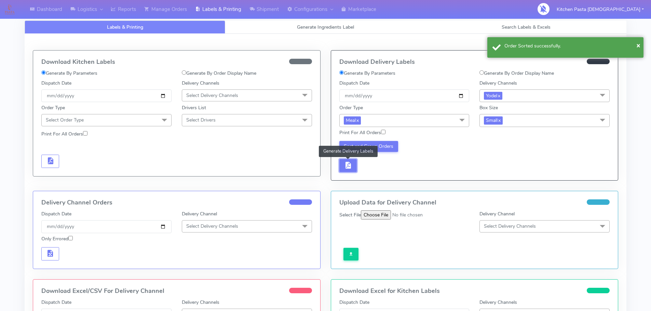
click at [346, 170] on span "button" at bounding box center [348, 167] width 8 height 6
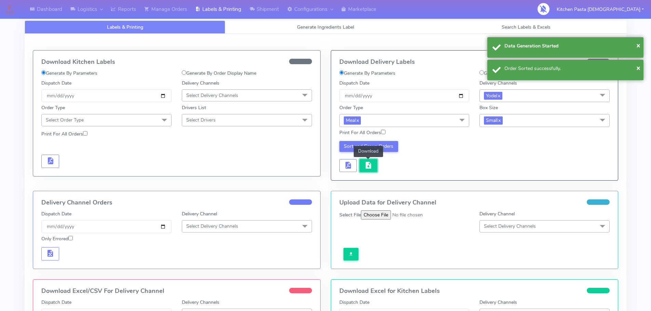
click at [368, 169] on span "button" at bounding box center [368, 167] width 8 height 6
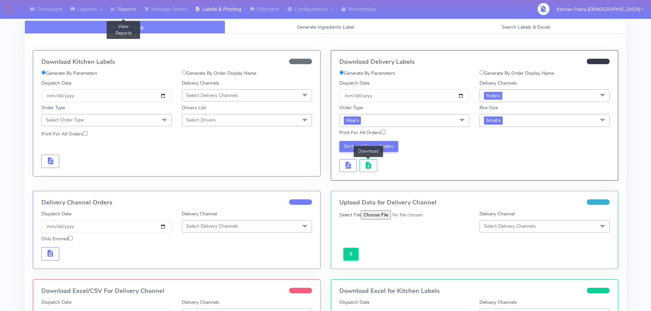
click at [124, 3] on link "Reports" at bounding box center [123, 9] width 33 height 19
